Goal: Find specific page/section: Find specific page/section

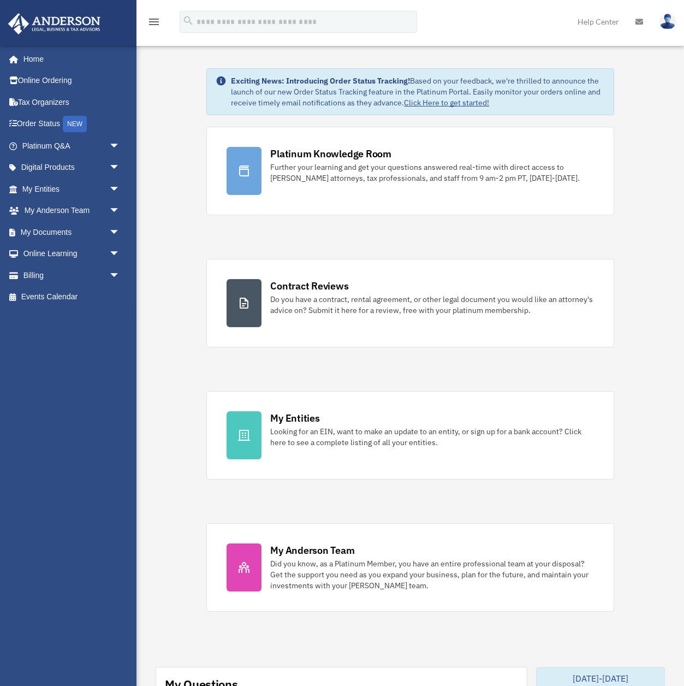
click at [173, 244] on div "Exciting News: Introducing Order Status Tracking! Based on your feedback, we're…" at bounding box center [410, 682] width 564 height 1283
click at [29, 58] on link "Home" at bounding box center [72, 59] width 129 height 22
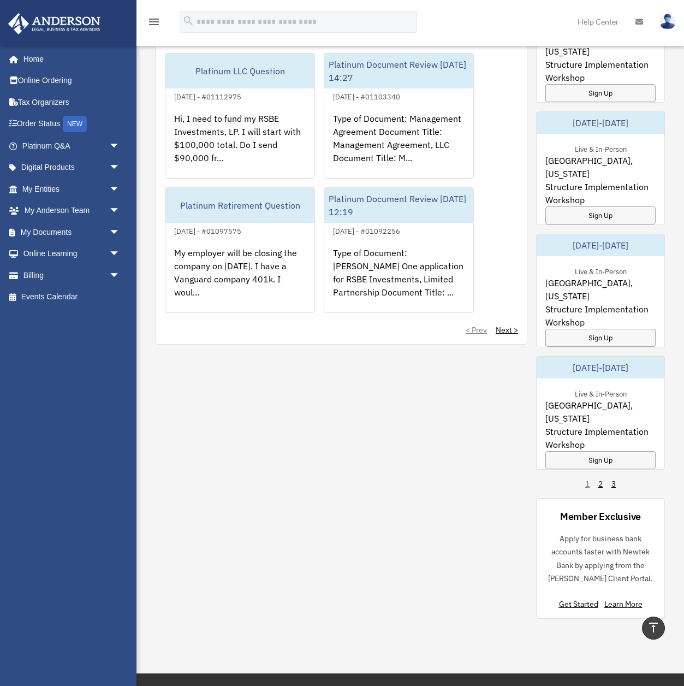
scroll to position [668, 0]
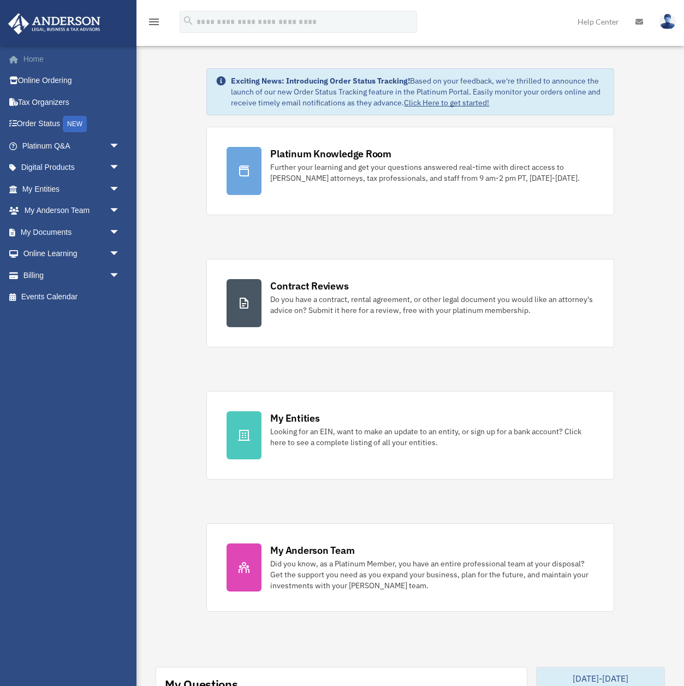
click at [32, 62] on link "Home" at bounding box center [72, 59] width 129 height 22
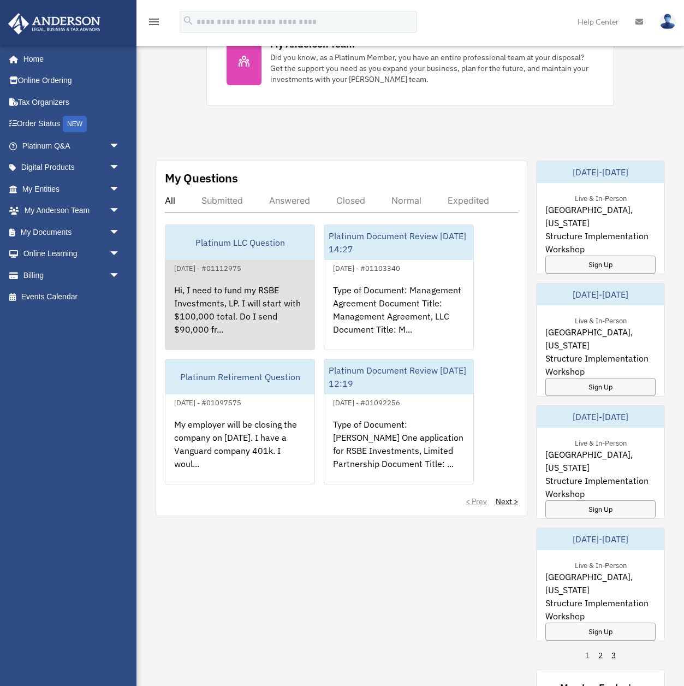
scroll to position [523, 0]
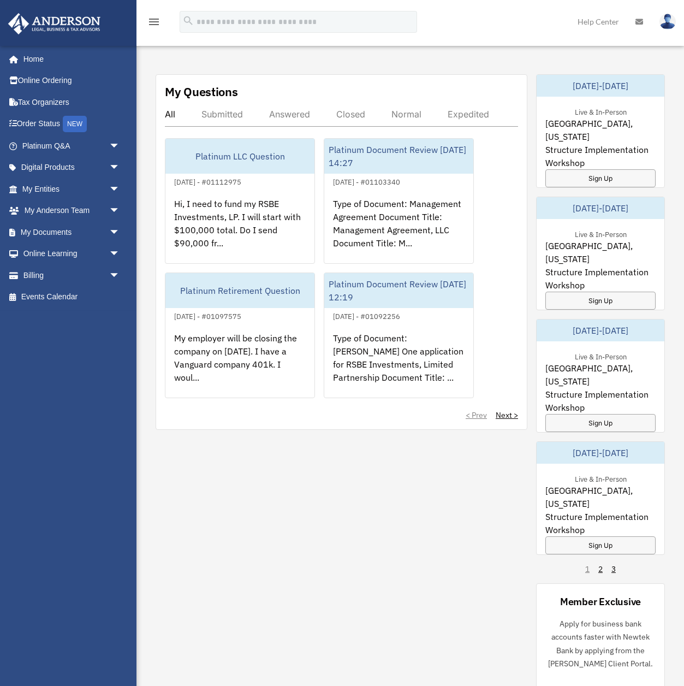
scroll to position [595, 0]
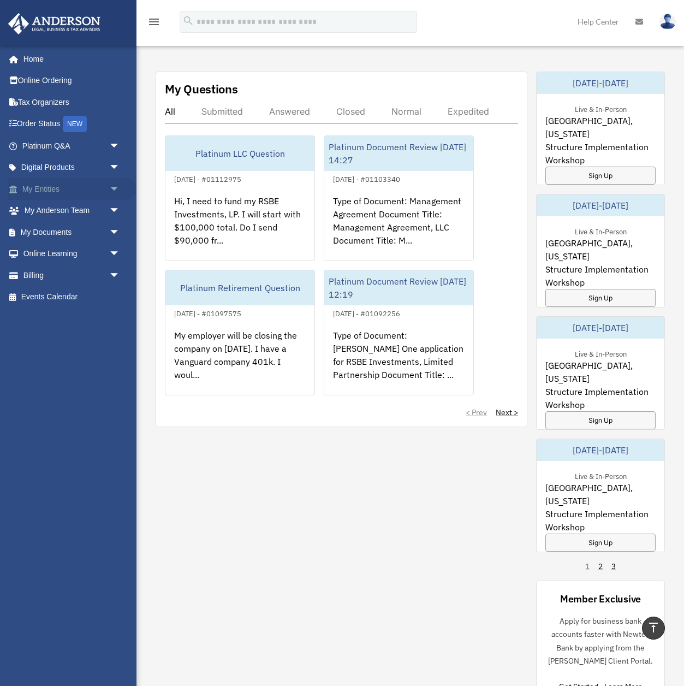
click at [47, 186] on link "My Entities arrow_drop_down" at bounding box center [72, 189] width 129 height 22
click at [49, 193] on link "My Entities arrow_drop_down" at bounding box center [72, 189] width 129 height 22
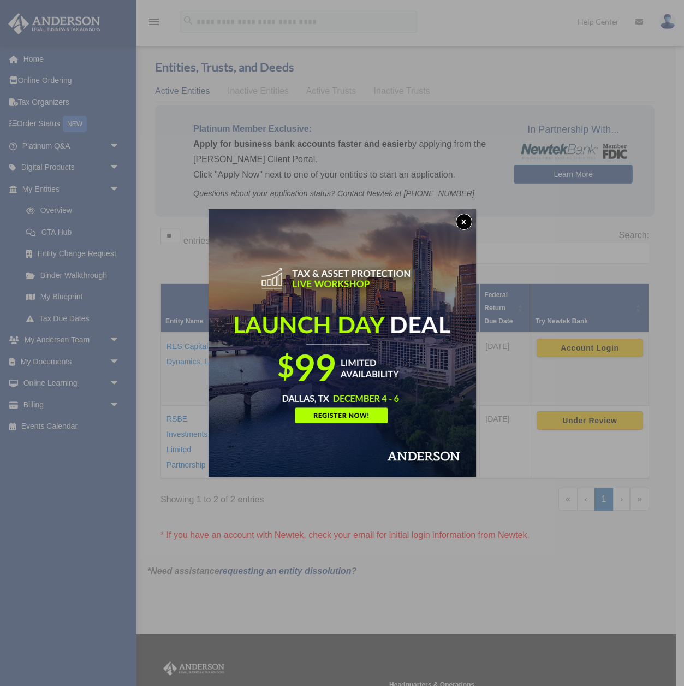
click at [466, 219] on button "x" at bounding box center [464, 221] width 16 height 16
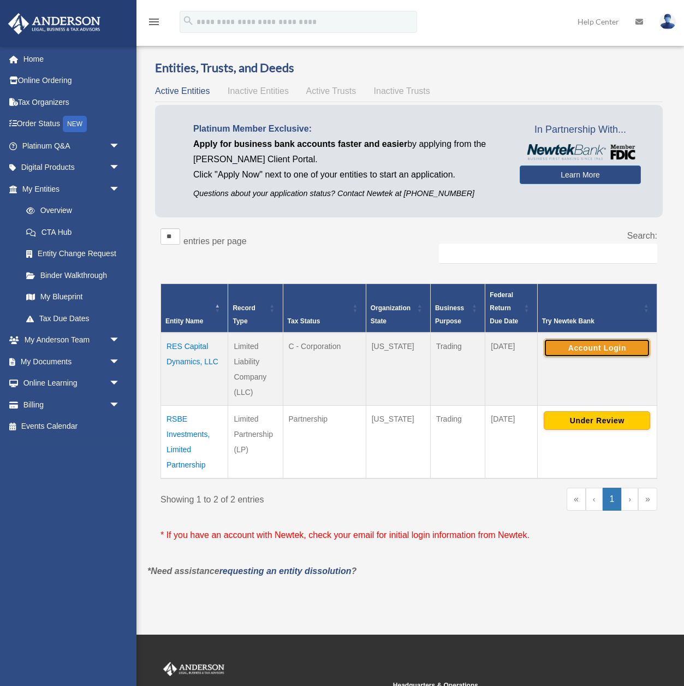
click at [600, 346] on button "Account Login" at bounding box center [597, 348] width 106 height 19
click at [454, 19] on div "menu search Site Menu add [EMAIL_ADDRESS][DOMAIN_NAME] My Profile Reset Passwor…" at bounding box center [342, 26] width 668 height 37
click at [512, 19] on div "menu search Site Menu add [EMAIL_ADDRESS][DOMAIN_NAME] My Profile Reset Passwor…" at bounding box center [342, 26] width 668 height 37
click at [197, 362] on td "RES Capital Dynamics, LLC" at bounding box center [194, 368] width 67 height 73
